Goal: Task Accomplishment & Management: Use online tool/utility

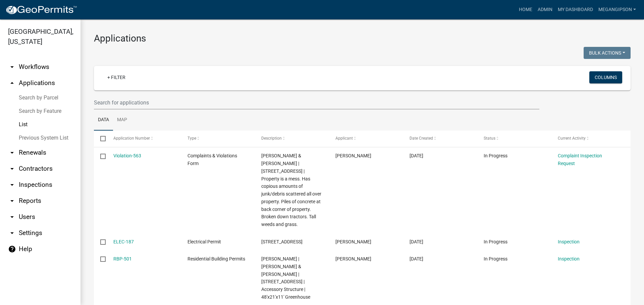
select select "3: 100"
click at [165, 110] on input "text" at bounding box center [316, 103] width 445 height 14
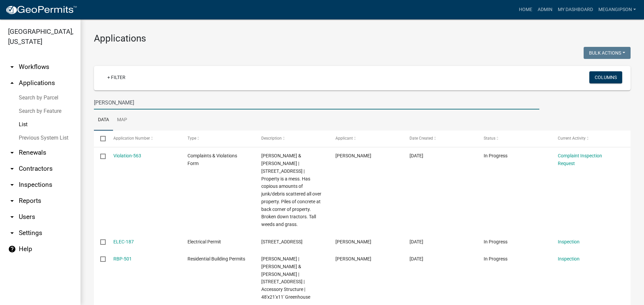
type input "[PERSON_NAME]"
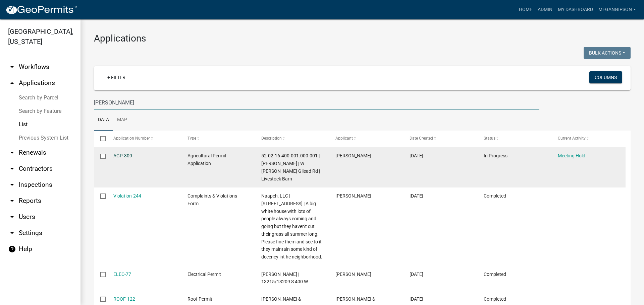
click at [129, 159] on link "AGP-309" at bounding box center [122, 155] width 19 height 5
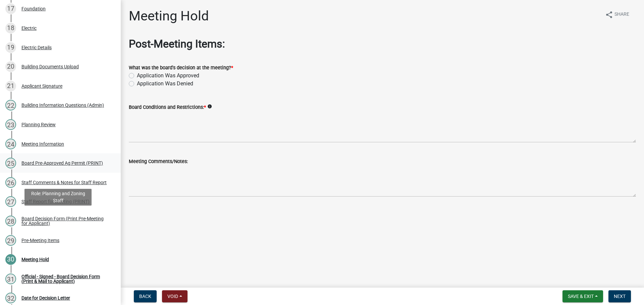
scroll to position [436, 0]
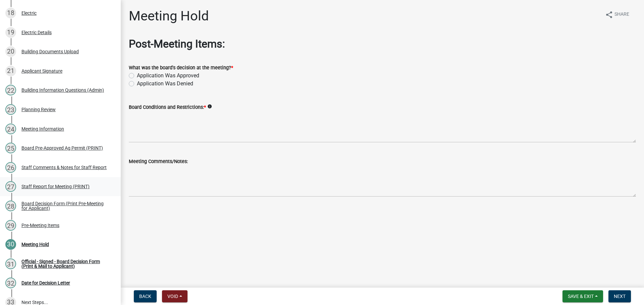
click at [55, 189] on div "Staff Report for Meeting (PRINT)" at bounding box center [55, 186] width 68 height 5
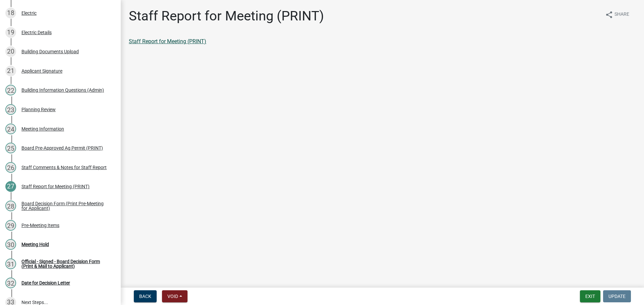
click at [168, 45] on link "Staff Report for Meeting (PRINT)" at bounding box center [167, 41] width 77 height 6
click at [592, 300] on button "Exit" at bounding box center [590, 297] width 20 height 12
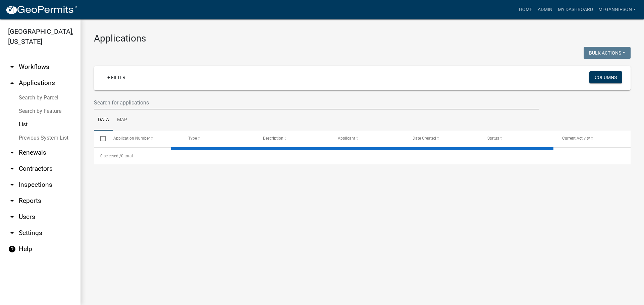
select select "3: 100"
